Goal: Task Accomplishment & Management: Complete application form

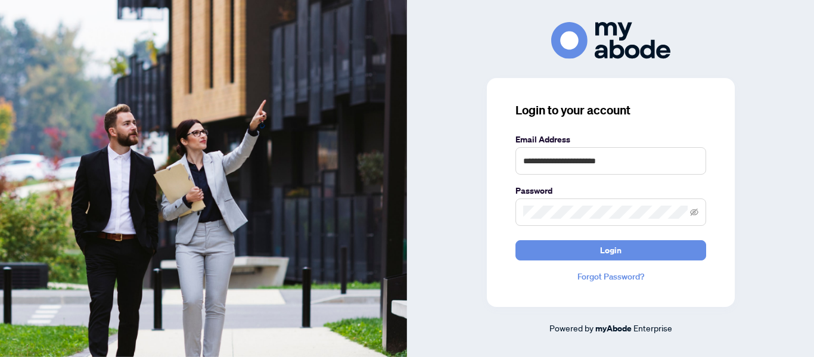
type input "**********"
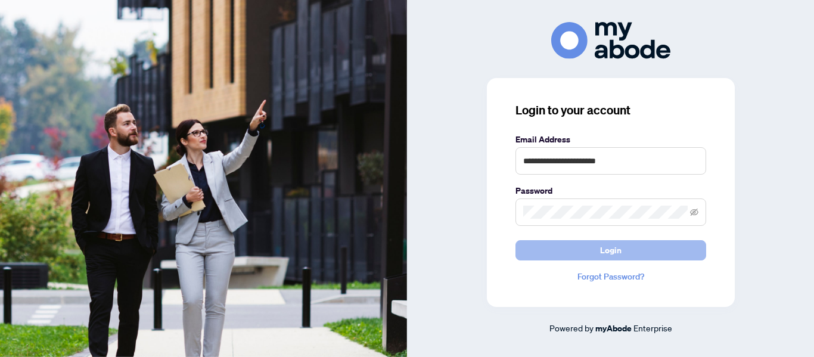
click at [557, 246] on button "Login" at bounding box center [610, 250] width 191 height 20
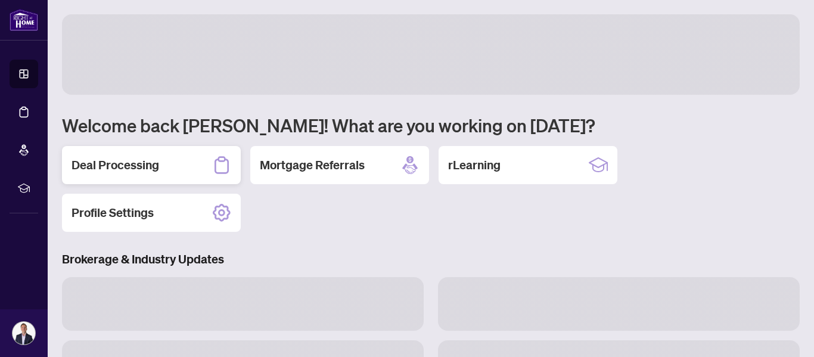
click at [113, 167] on h2 "Deal Processing" at bounding box center [115, 165] width 88 height 17
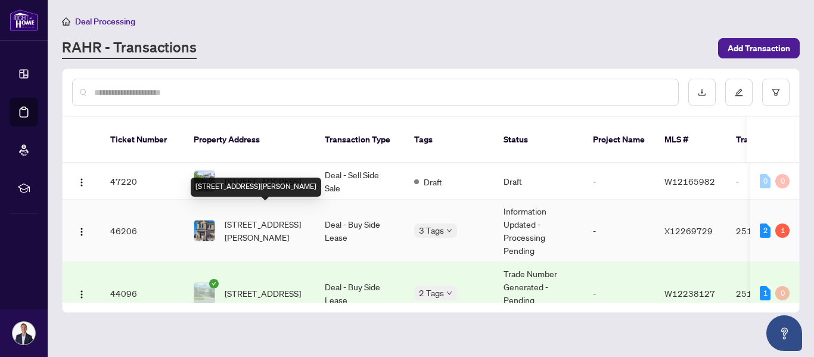
click at [245, 217] on span "[STREET_ADDRESS][PERSON_NAME]" at bounding box center [265, 230] width 81 height 26
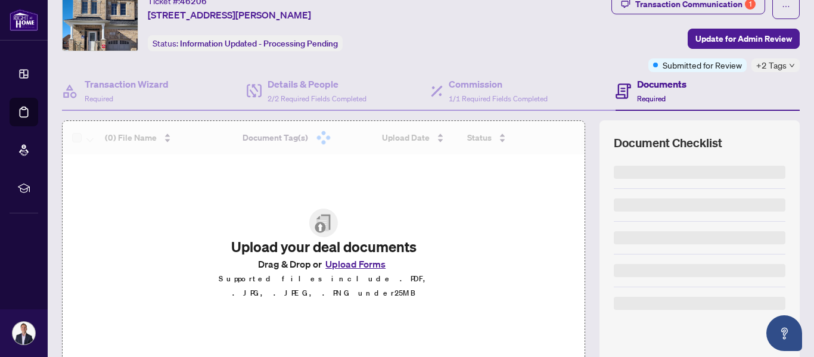
scroll to position [160, 0]
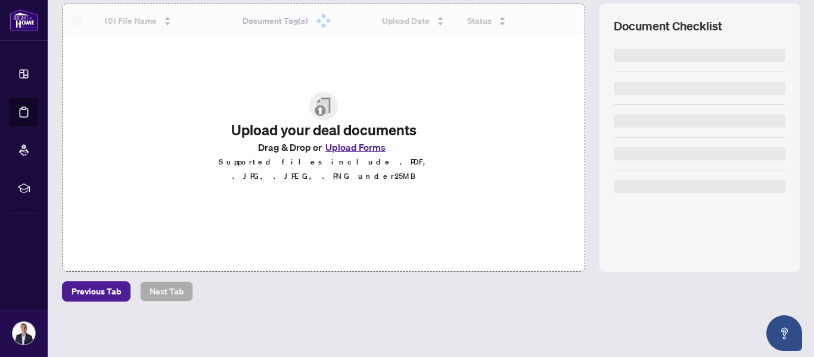
click at [350, 152] on button "Upload Forms" at bounding box center [355, 146] width 67 height 15
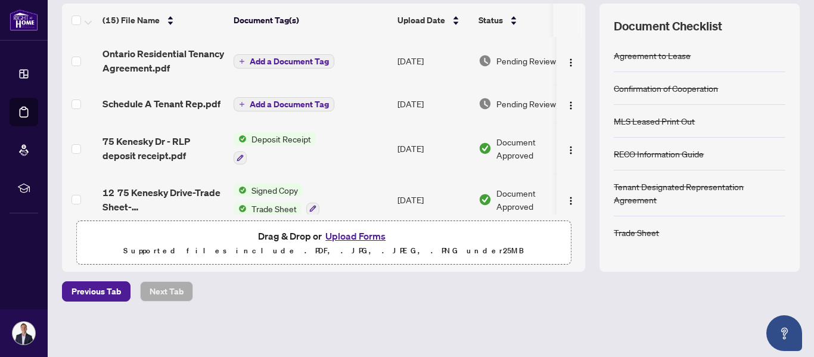
scroll to position [0, 0]
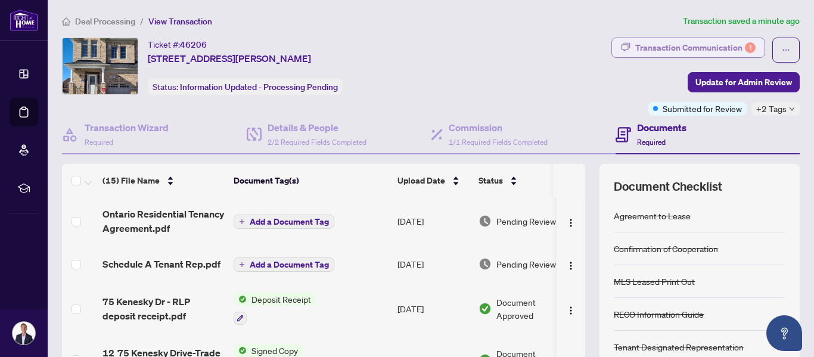
click at [687, 46] on div "Transaction Communication 1" at bounding box center [695, 47] width 120 height 19
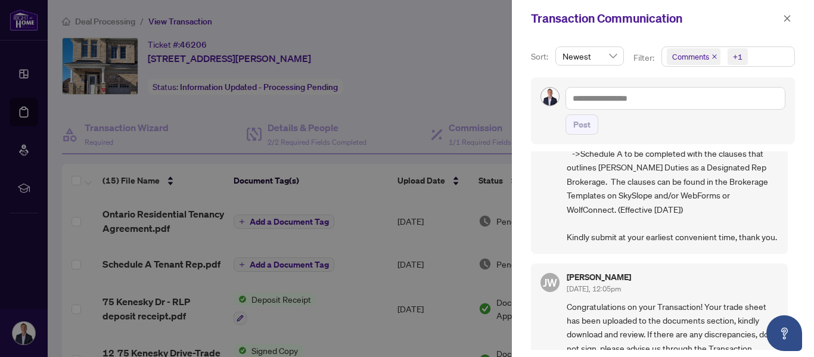
scroll to position [147, 0]
click at [457, 85] on div at bounding box center [407, 178] width 814 height 357
click at [789, 18] on icon "close" at bounding box center [787, 18] width 8 height 8
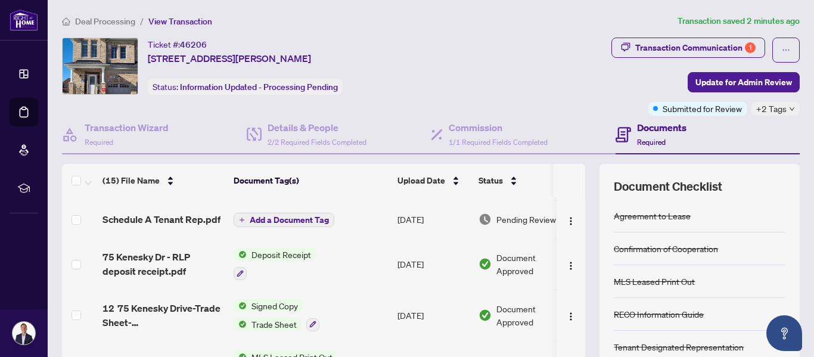
scroll to position [48, 0]
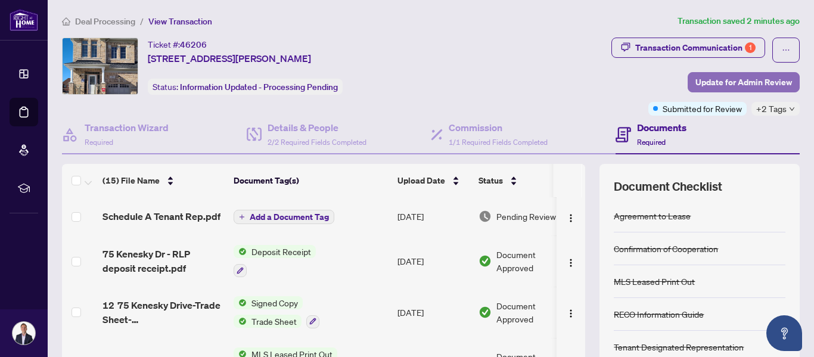
click at [728, 80] on span "Update for Admin Review" at bounding box center [743, 82] width 96 height 19
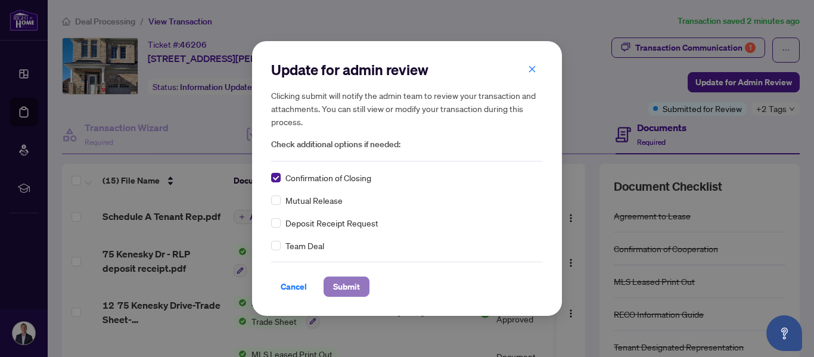
click at [343, 286] on span "Submit" at bounding box center [346, 286] width 27 height 19
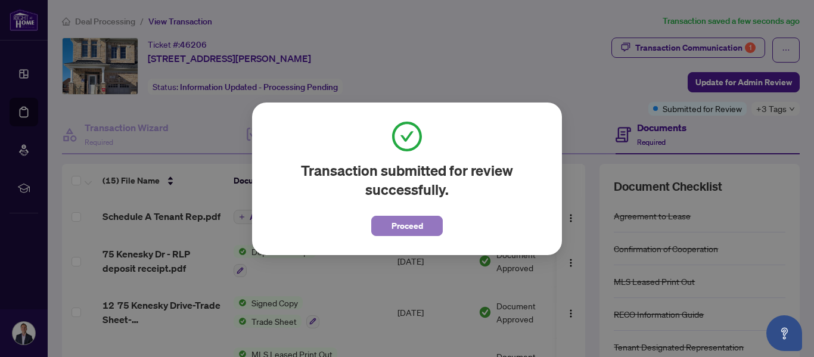
click at [397, 225] on span "Proceed" at bounding box center [407, 225] width 32 height 19
